Goal: Task Accomplishment & Management: Use online tool/utility

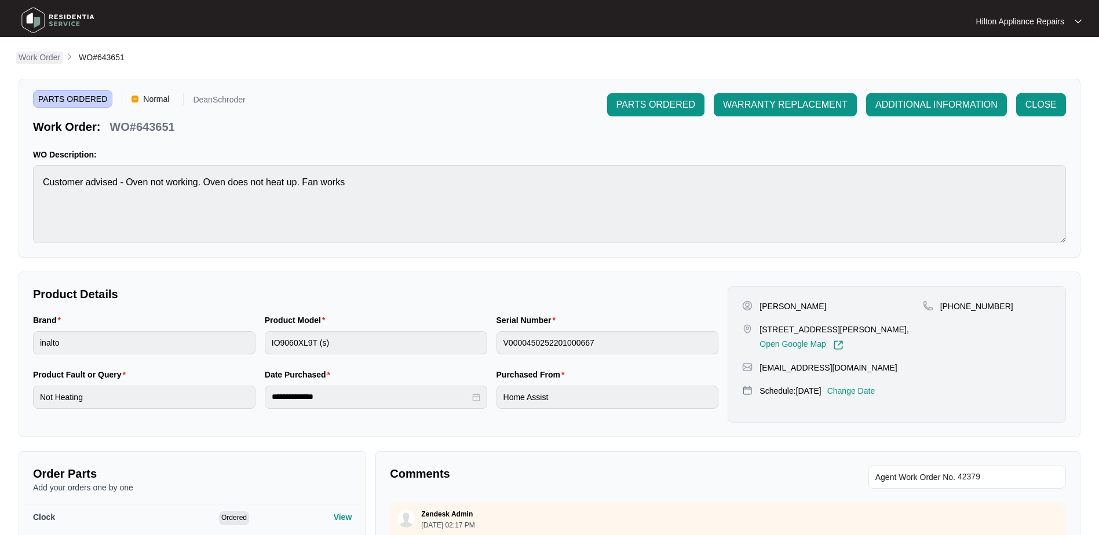
click at [45, 57] on p "Work Order" at bounding box center [40, 58] width 42 height 12
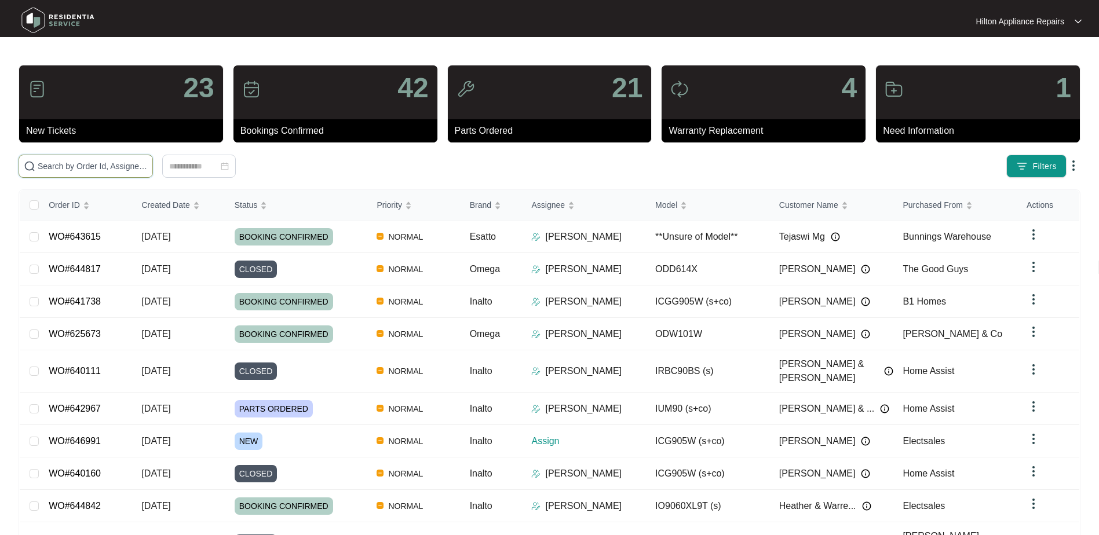
click at [55, 167] on input "text" at bounding box center [93, 166] width 110 height 13
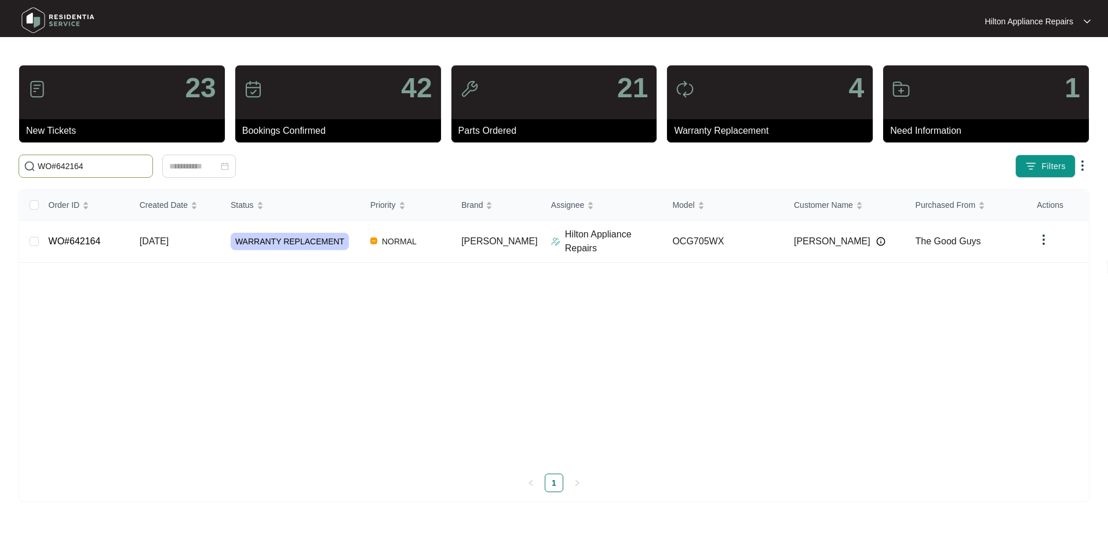
type input "WO#642164"
click at [153, 239] on span "[DATE]" at bounding box center [154, 241] width 29 height 10
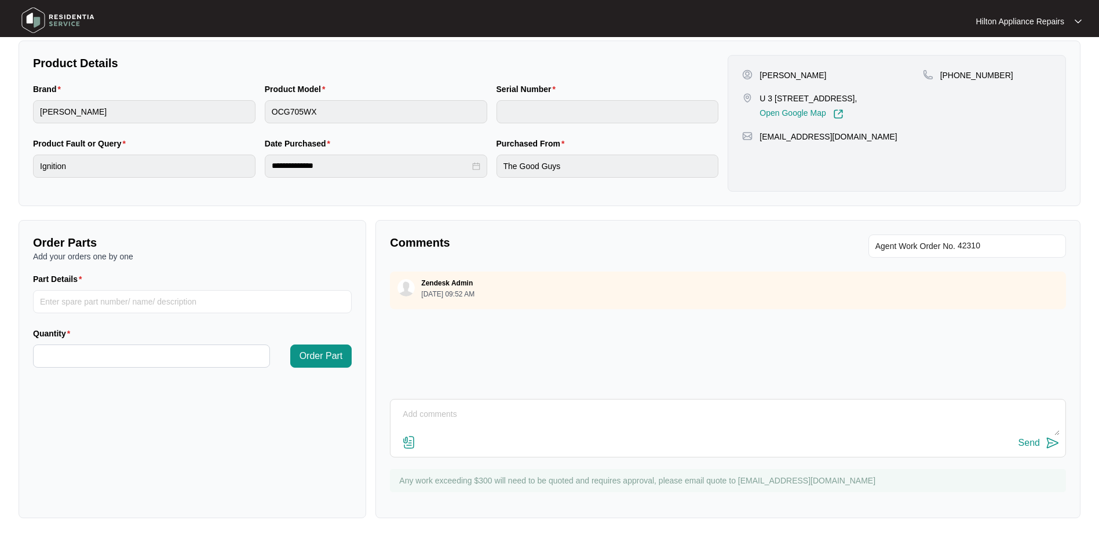
scroll to position [234, 0]
click at [431, 415] on textarea at bounding box center [728, 419] width 664 height 30
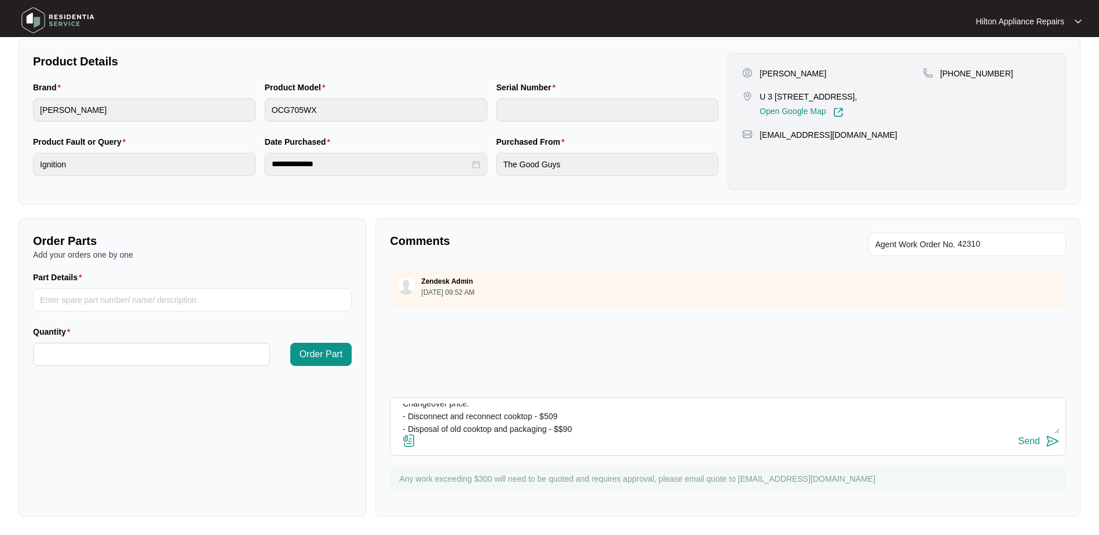
scroll to position [21, 0]
click at [444, 431] on textarea "Changeover price: - Disconnect and reconnect cooktop - $509 - Disposal of old c…" at bounding box center [728, 419] width 664 height 30
drag, startPoint x: 449, startPoint y: 432, endPoint x: 395, endPoint y: 397, distance: 64.1
click at [395, 398] on div "Changeover price: - Disconnect and reconnect cooktop - $509 - Disposal of old c…" at bounding box center [728, 427] width 676 height 59
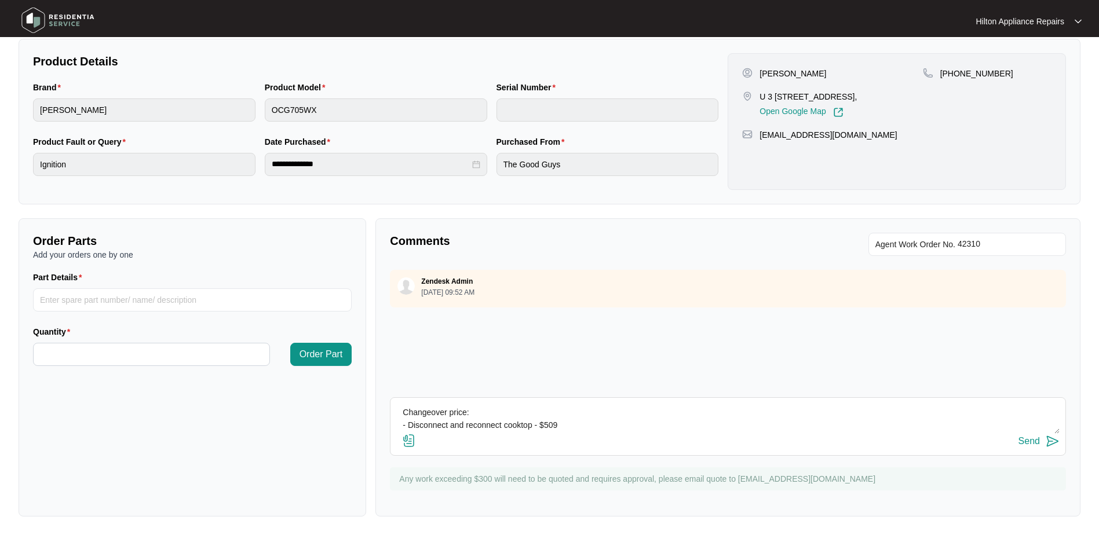
type textarea "Changeover price: - Disconnect and reconnect cooktop - $509 - Disposal of old c…"
click at [1032, 439] on div "Send" at bounding box center [1029, 441] width 21 height 10
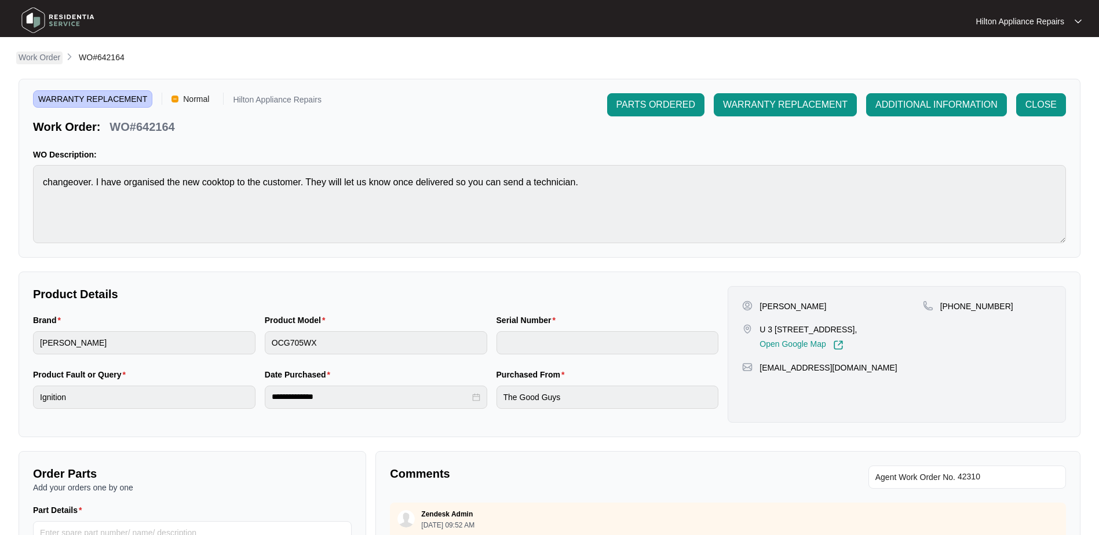
click at [34, 57] on p "Work Order" at bounding box center [40, 58] width 42 height 12
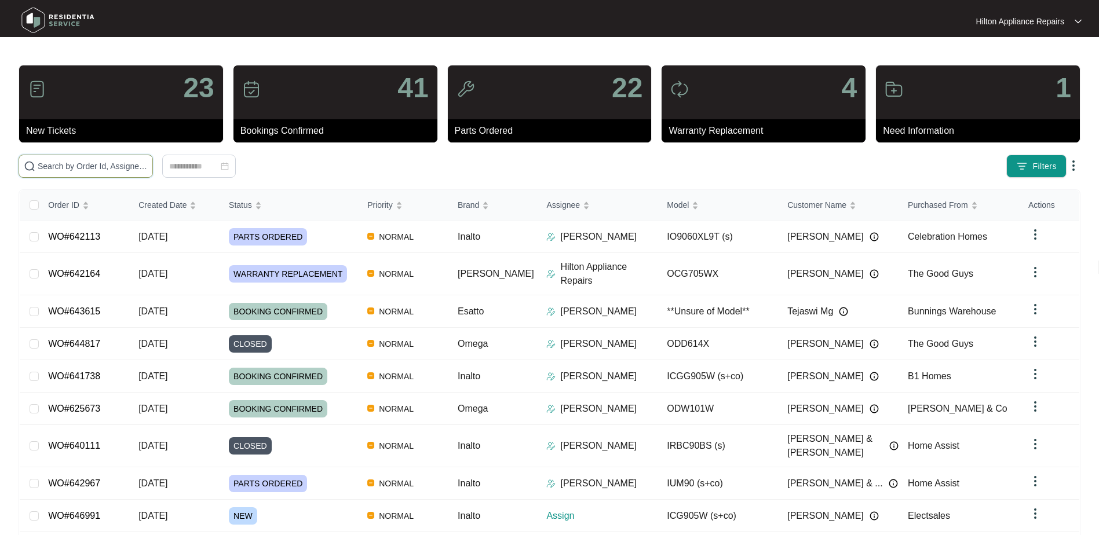
click at [46, 170] on input "text" at bounding box center [93, 166] width 110 height 13
paste input "646991"
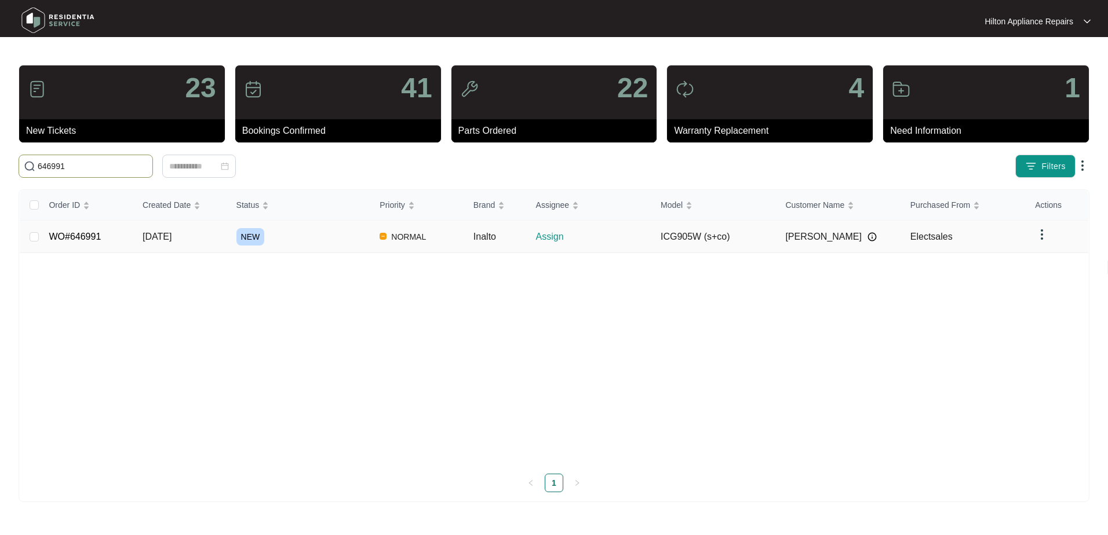
type input "646991"
click at [172, 238] on span "[DATE]" at bounding box center [157, 237] width 29 height 10
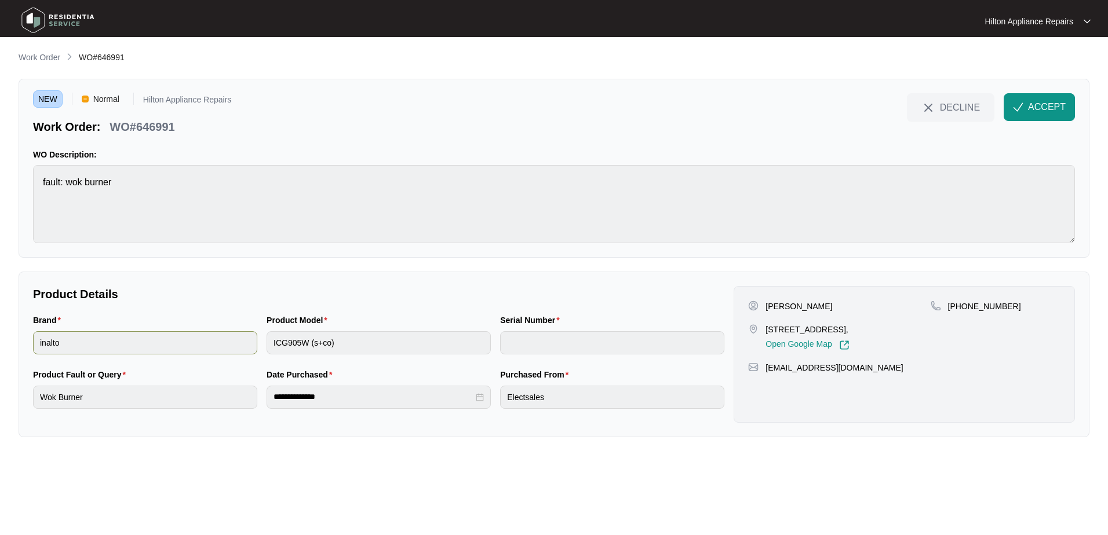
click at [208, 334] on div "Brand inalto Product Model ICG905W (s+co) Serial Number" at bounding box center [378, 341] width 701 height 54
click at [1027, 110] on button "ACCEPT" at bounding box center [1039, 107] width 71 height 28
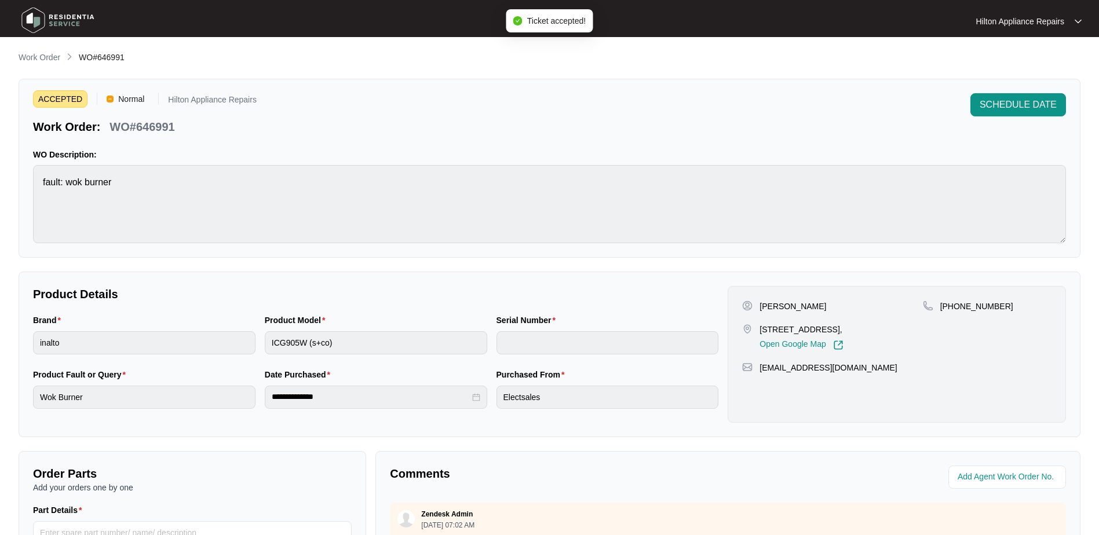
drag, startPoint x: 884, startPoint y: 332, endPoint x: 842, endPoint y: 332, distance: 42.3
click at [842, 332] on p "[STREET_ADDRESS]," at bounding box center [801, 330] width 83 height 12
copy p "Caversham"
click at [843, 341] on div "Open Google Map" at bounding box center [801, 343] width 83 height 15
drag, startPoint x: 883, startPoint y: 327, endPoint x: 758, endPoint y: 324, distance: 125.2
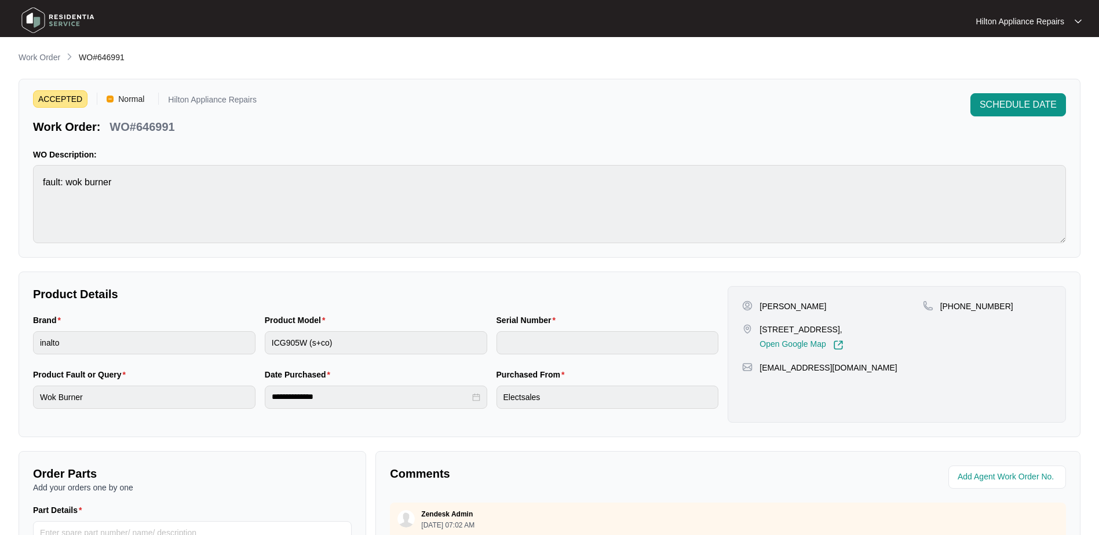
click at [758, 324] on div "[STREET_ADDRESS], Open Google Map" at bounding box center [832, 337] width 180 height 27
copy p "[STREET_ADDRESS]"
drag, startPoint x: 827, startPoint y: 304, endPoint x: 782, endPoint y: 308, distance: 44.8
click at [782, 308] on div "[PERSON_NAME]" at bounding box center [832, 307] width 180 height 12
copy p "Ghawari"
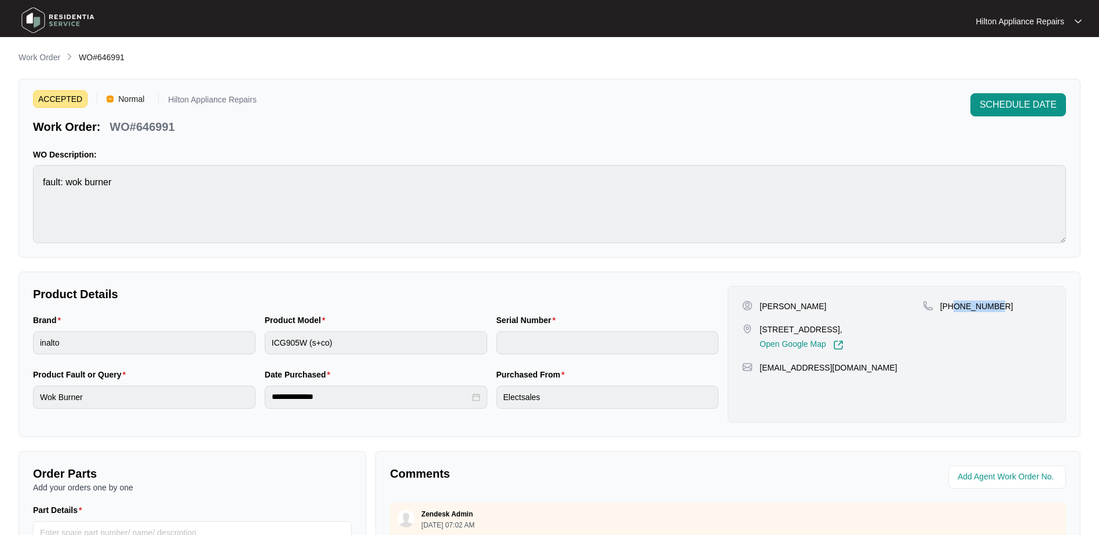
drag, startPoint x: 1001, startPoint y: 307, endPoint x: 955, endPoint y: 311, distance: 46.5
click at [955, 311] on div "[PHONE_NUMBER]" at bounding box center [987, 307] width 129 height 12
copy p "478480099"
drag, startPoint x: 862, startPoint y: 370, endPoint x: 760, endPoint y: 369, distance: 101.4
click at [760, 369] on div "[EMAIL_ADDRESS][DOMAIN_NAME]" at bounding box center [896, 368] width 309 height 12
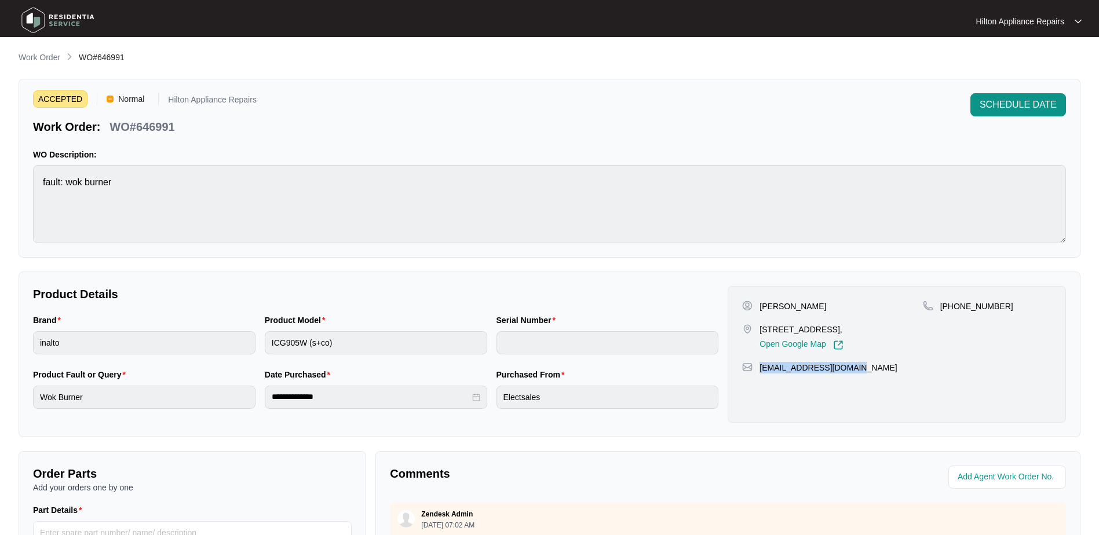
copy p "[EMAIL_ADDRESS][DOMAIN_NAME]"
click at [240, 326] on div "Brand inalto Product Model ICG905W (s+co) Serial Number" at bounding box center [375, 341] width 695 height 54
drag, startPoint x: 820, startPoint y: 308, endPoint x: 759, endPoint y: 308, distance: 60.8
click at [759, 308] on div "[PERSON_NAME]" at bounding box center [832, 307] width 180 height 12
copy p "[PERSON_NAME]"
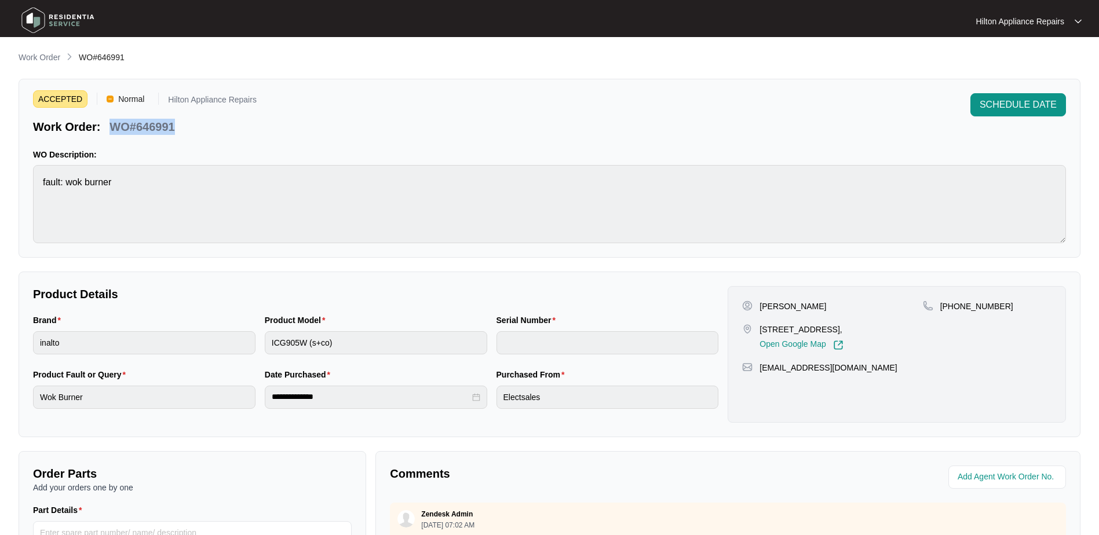
drag, startPoint x: 187, startPoint y: 128, endPoint x: 108, endPoint y: 121, distance: 79.2
click at [108, 121] on div "Work Order: WO#646991" at bounding box center [145, 125] width 224 height 20
copy p "WO#646991"
click at [228, 333] on div "Brand inalto Product Model ICG905W (s+co) Serial Number" at bounding box center [375, 341] width 695 height 54
drag, startPoint x: 183, startPoint y: 125, endPoint x: 112, endPoint y: 119, distance: 71.5
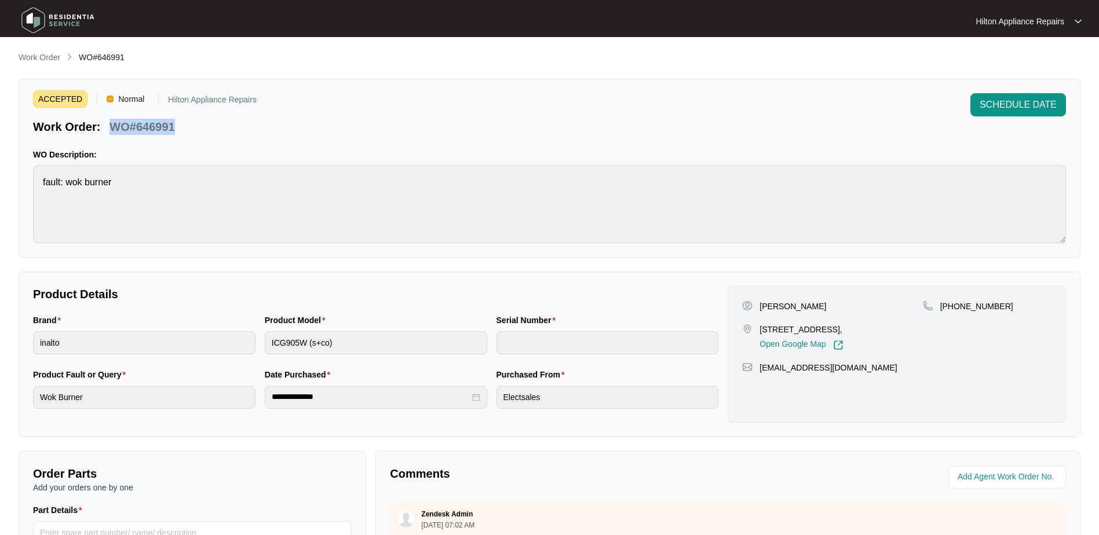
click at [112, 119] on div "Work Order: WO#646991" at bounding box center [145, 125] width 224 height 20
copy p "WO#646991"
click at [37, 55] on p "Work Order" at bounding box center [40, 58] width 42 height 12
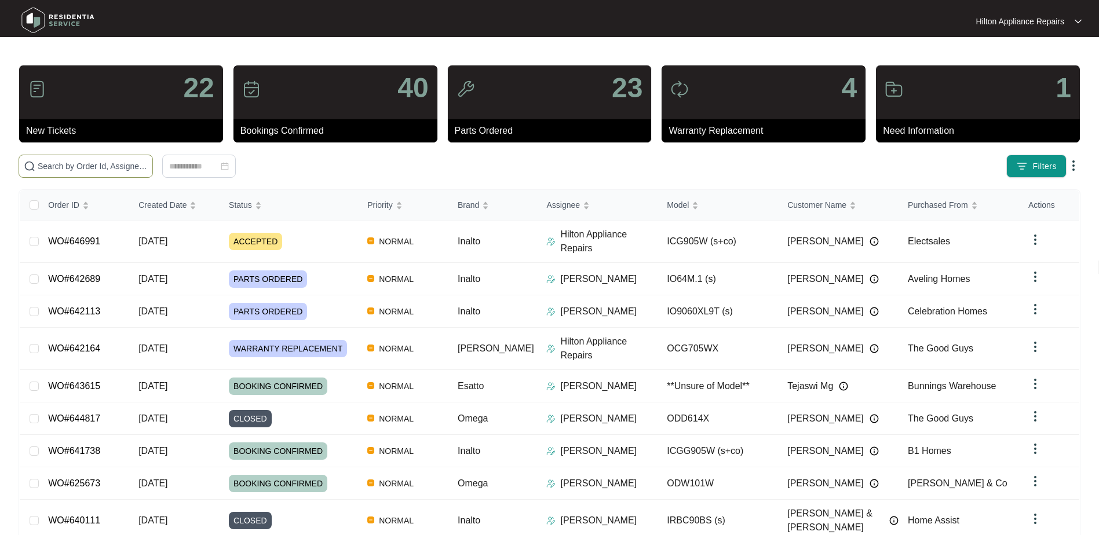
click at [66, 166] on input "text" at bounding box center [93, 166] width 110 height 13
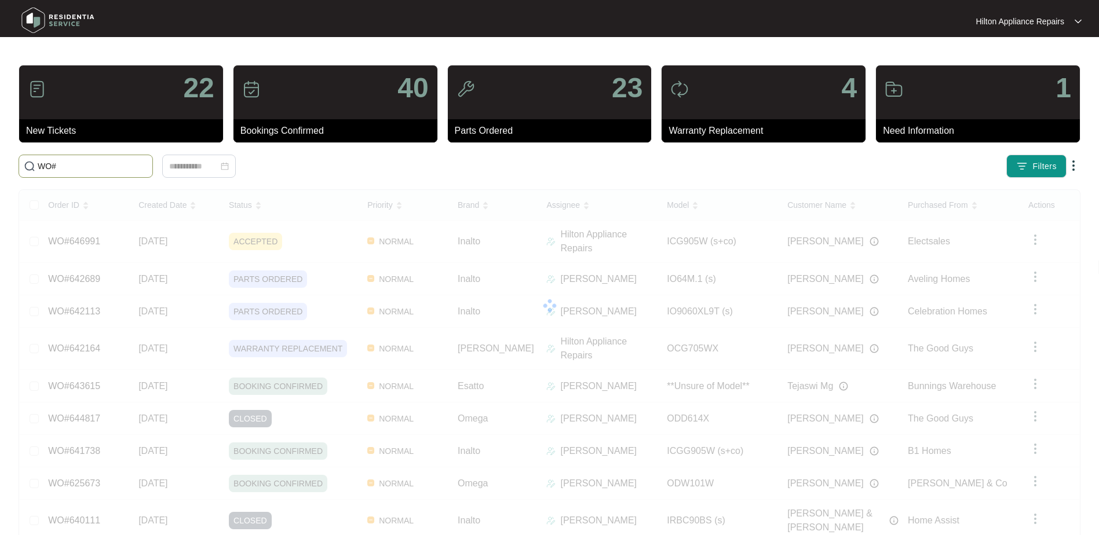
paste input "643615"
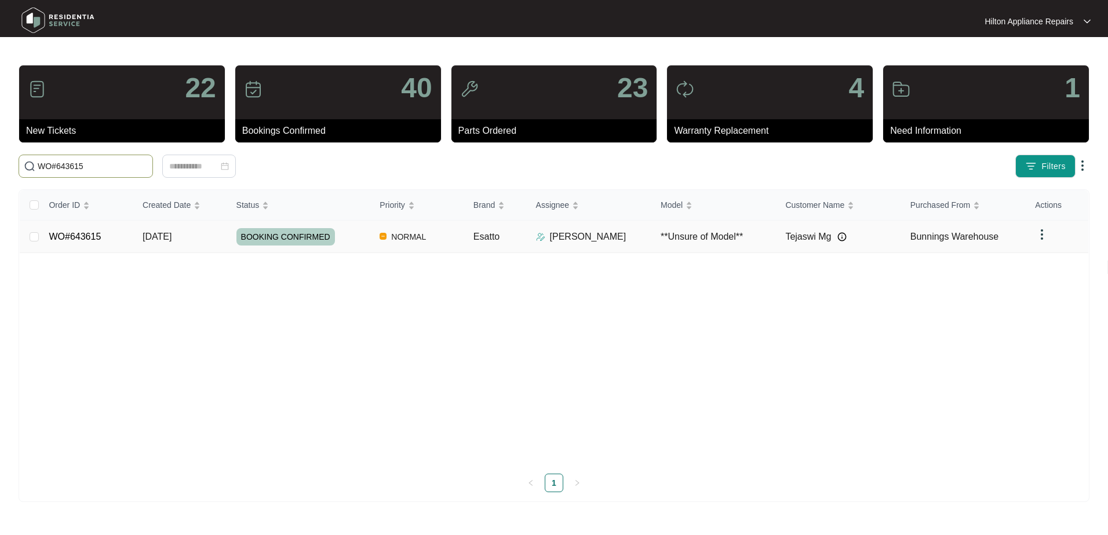
type input "WO#643615"
click at [164, 237] on span "[DATE]" at bounding box center [157, 237] width 29 height 10
